Goal: Find specific page/section: Find specific page/section

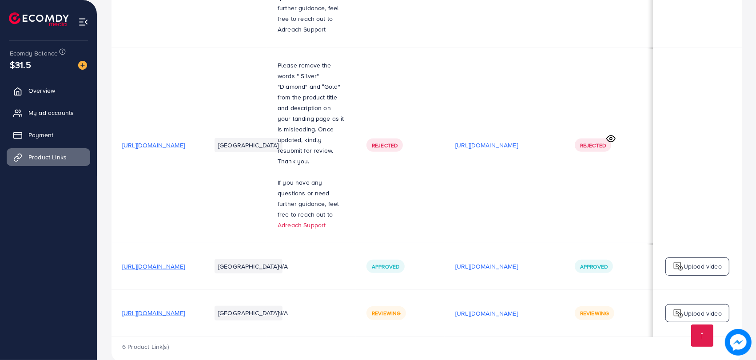
scroll to position [0, 73]
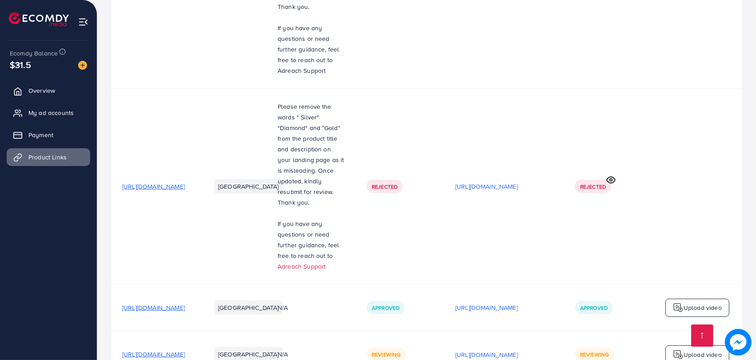
scroll to position [374, 0]
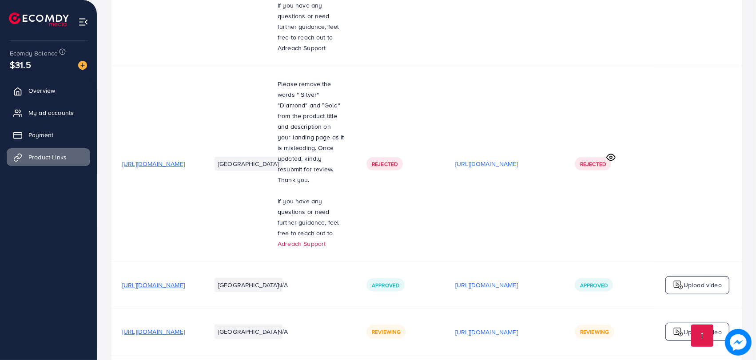
scroll to position [374, 0]
